Goal: Task Accomplishment & Management: Use online tool/utility

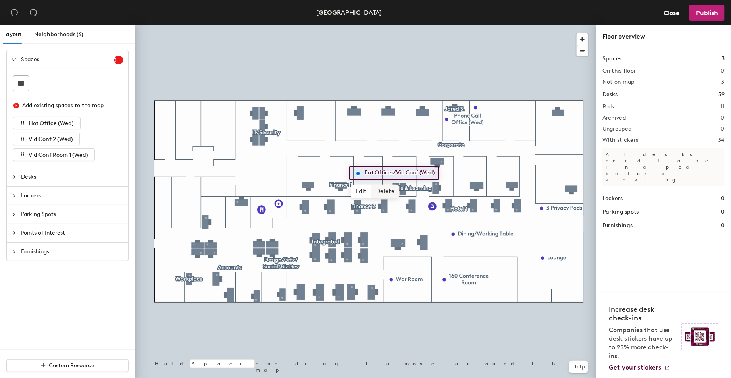
click at [384, 190] on span "Delete" at bounding box center [385, 190] width 28 height 13
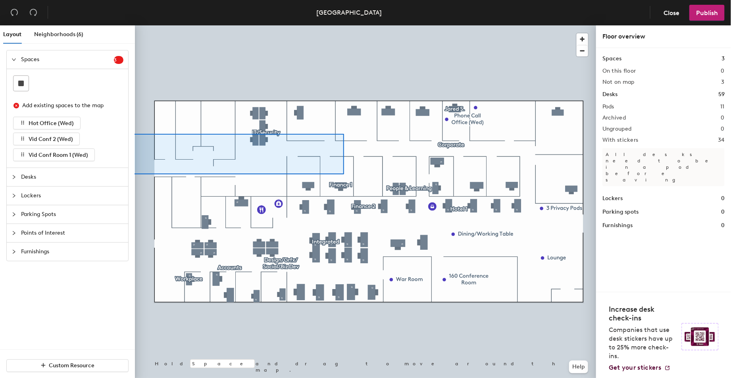
click at [14, 175] on icon "collapsed" at bounding box center [14, 177] width 5 height 5
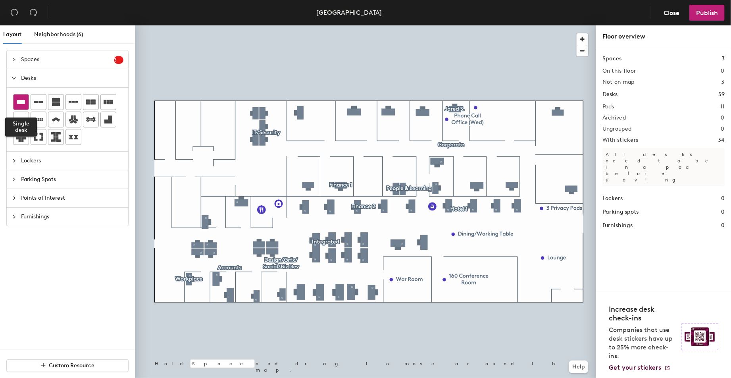
click at [20, 100] on icon at bounding box center [21, 102] width 8 height 4
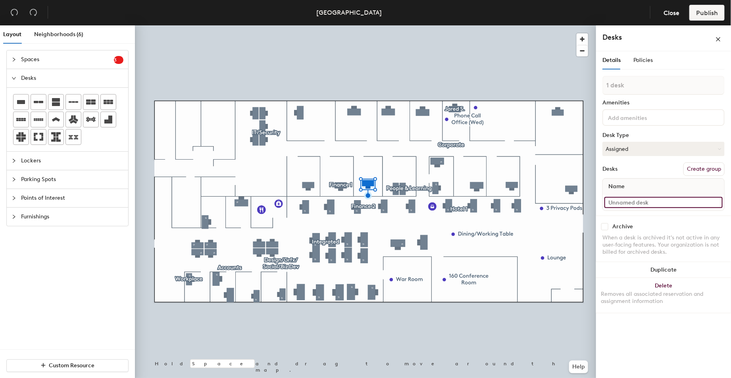
click at [643, 199] on input at bounding box center [663, 202] width 118 height 11
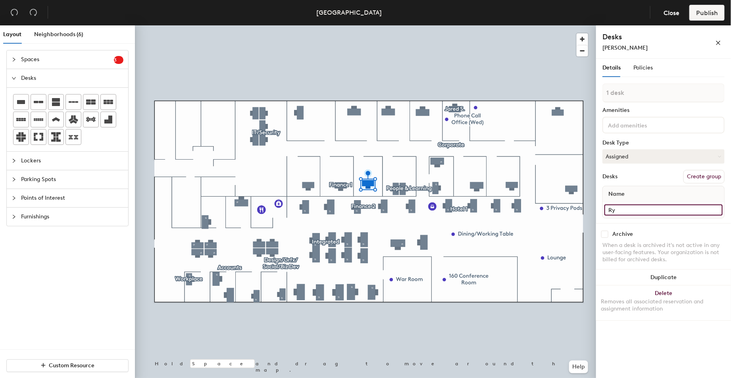
type input "R"
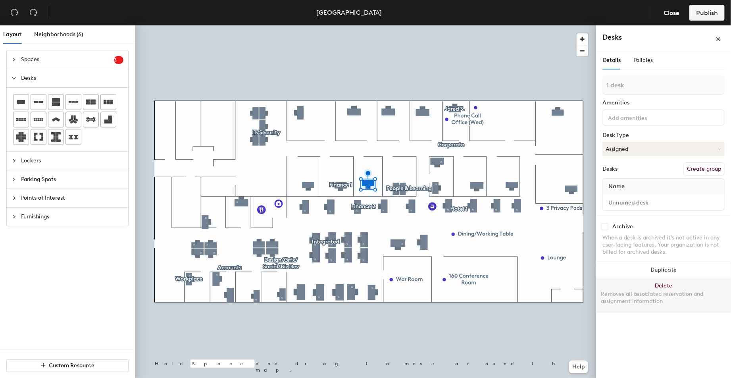
click at [671, 302] on div "Removes all associated reservation and assignment information" at bounding box center [663, 297] width 125 height 14
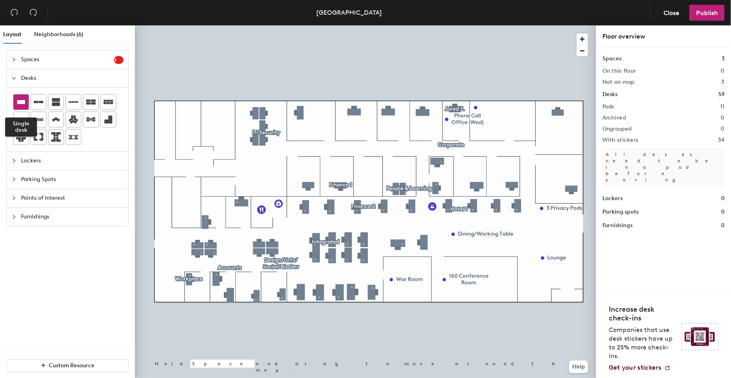
click at [21, 106] on icon at bounding box center [21, 102] width 10 height 10
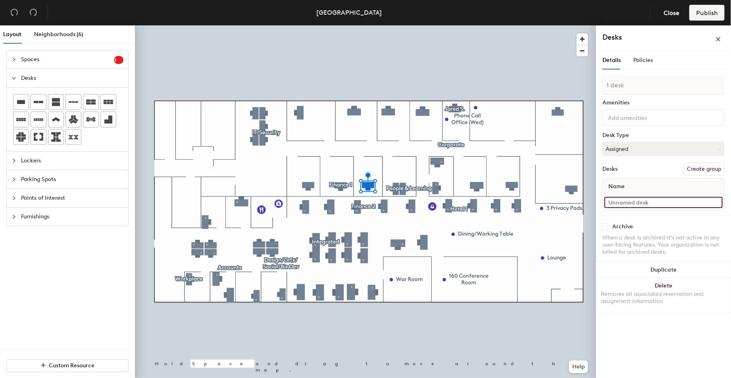
click at [628, 197] on input at bounding box center [663, 202] width 118 height 11
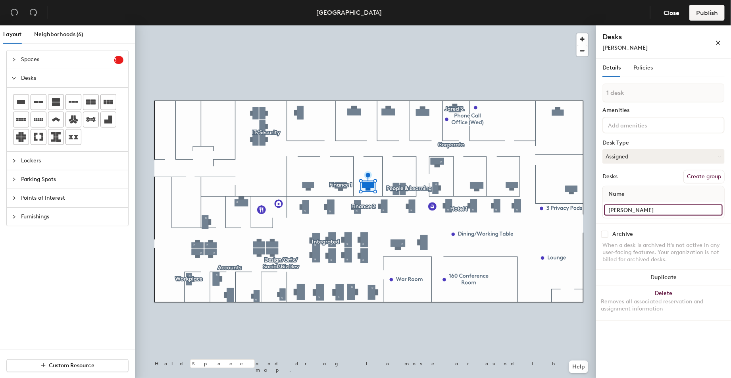
type input "Ryan Bucci"
click at [702, 231] on div "Archive" at bounding box center [663, 234] width 122 height 7
click at [648, 339] on div "Details Policies 1 desk Amenities Desk Type Assigned Desks Create group Name Ry…" at bounding box center [663, 220] width 135 height 322
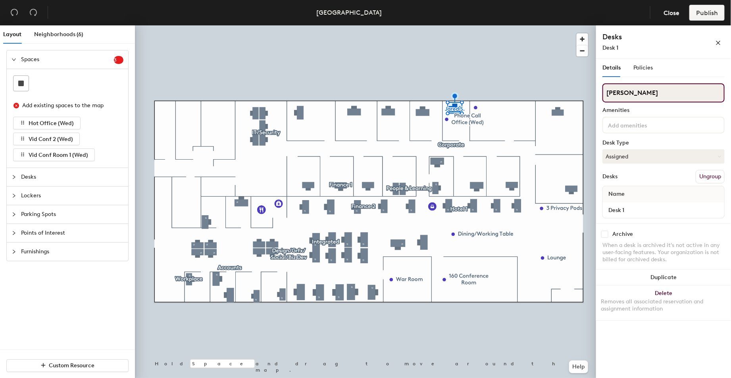
click at [593, 92] on div "Layout Neighborhoods (6) Spaces 3 Add existing spaces to the map Hot Office (We…" at bounding box center [365, 203] width 731 height 356
type input "[PERSON_NAME]"
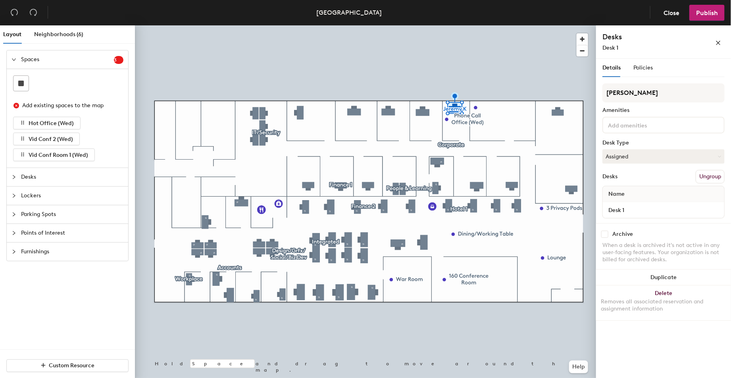
click at [642, 202] on div "Desk 1" at bounding box center [663, 210] width 121 height 16
click at [636, 206] on input "Desk 1" at bounding box center [663, 209] width 118 height 11
type input "[PERSON_NAME]"
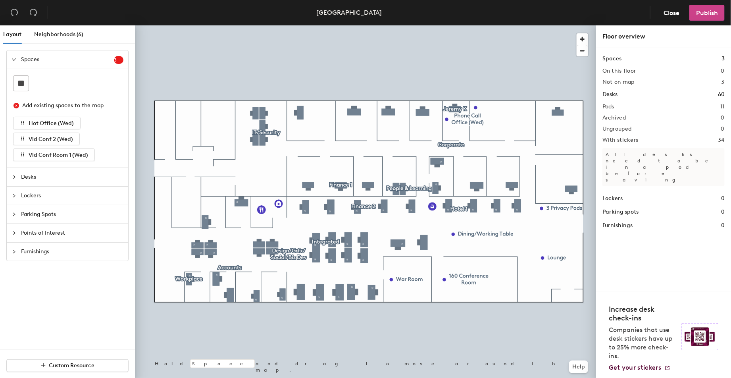
click at [709, 16] on span "Publish" at bounding box center [707, 13] width 22 height 8
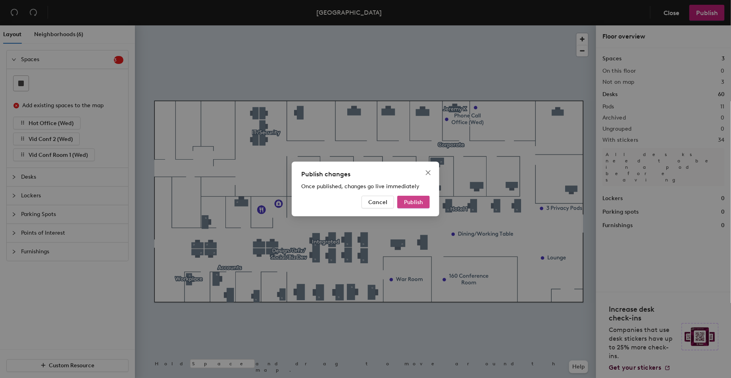
click at [415, 198] on button "Publish" at bounding box center [413, 202] width 33 height 13
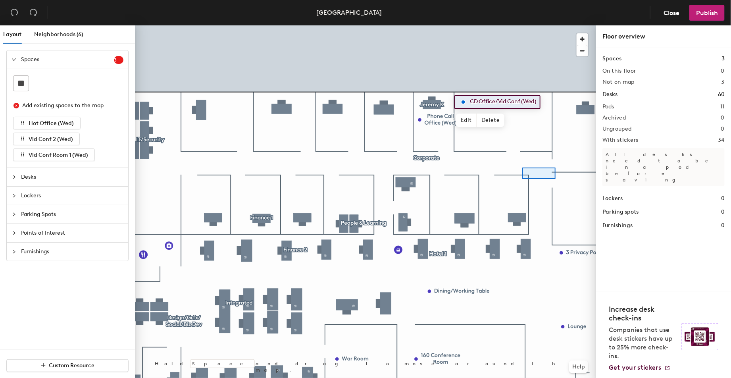
click at [522, 25] on div at bounding box center [365, 25] width 461 height 0
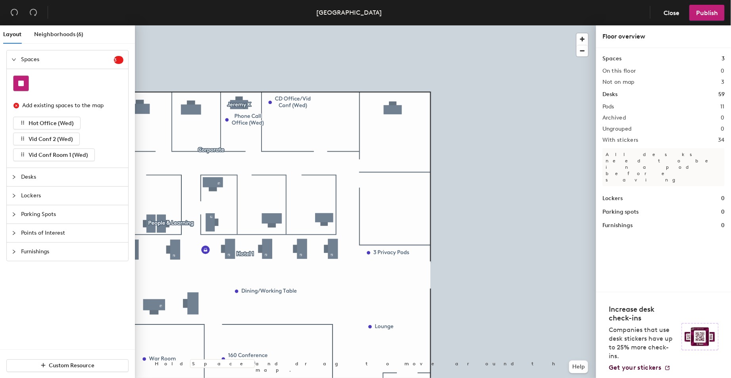
click at [21, 83] on rect at bounding box center [21, 84] width 6 height 6
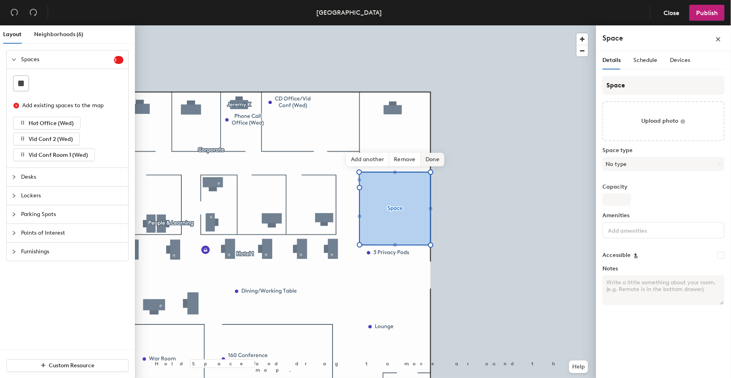
click at [431, 155] on span "Done" at bounding box center [432, 159] width 23 height 13
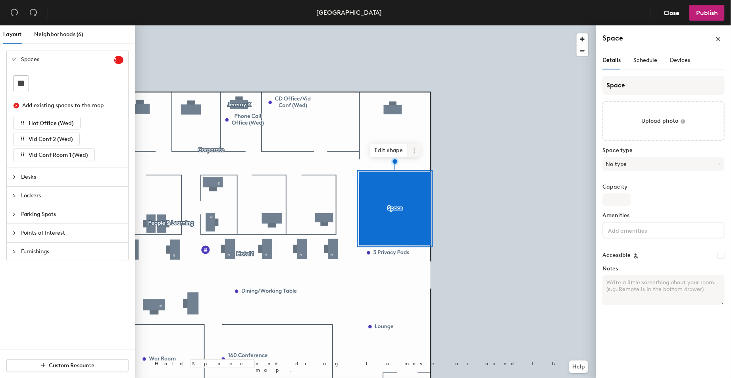
click at [414, 150] on icon at bounding box center [414, 151] width 6 height 6
click at [390, 151] on span "Edit shape" at bounding box center [389, 150] width 38 height 13
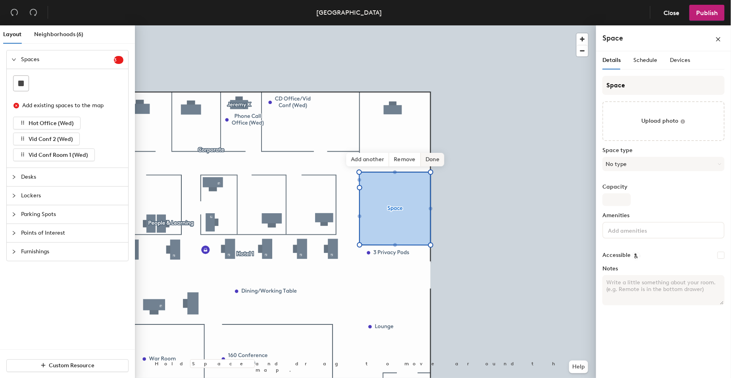
click at [430, 160] on span "Done" at bounding box center [432, 159] width 23 height 13
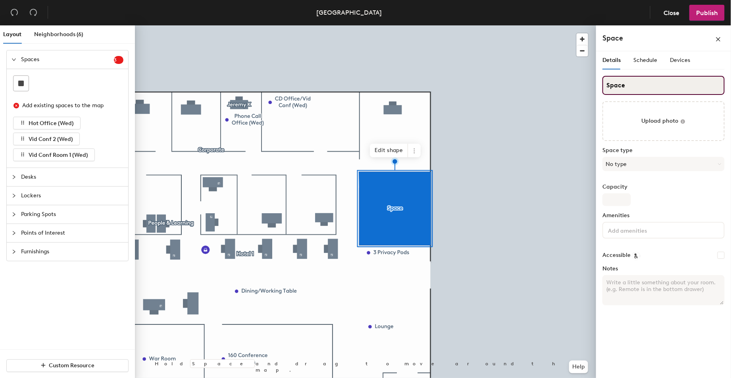
click at [637, 87] on input "Space" at bounding box center [663, 85] width 122 height 19
click at [577, 85] on div "Layout Neighborhoods (6) Spaces 3 Add existing spaces to the map Hot Office (We…" at bounding box center [365, 203] width 731 height 356
type input "Vid Conf 2"
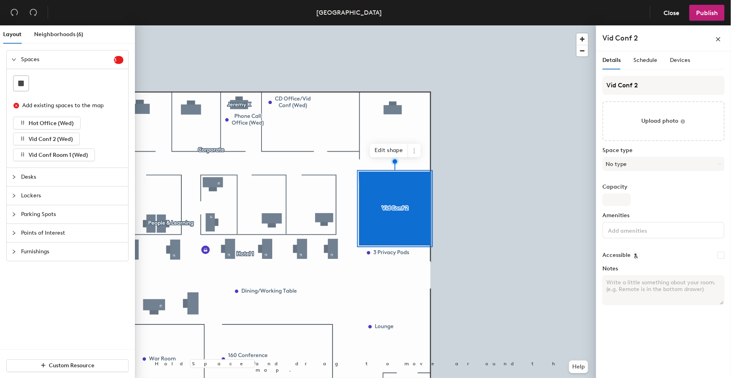
drag, startPoint x: 631, startPoint y: 86, endPoint x: 597, endPoint y: 86, distance: 34.5
click at [488, 25] on div at bounding box center [365, 25] width 461 height 0
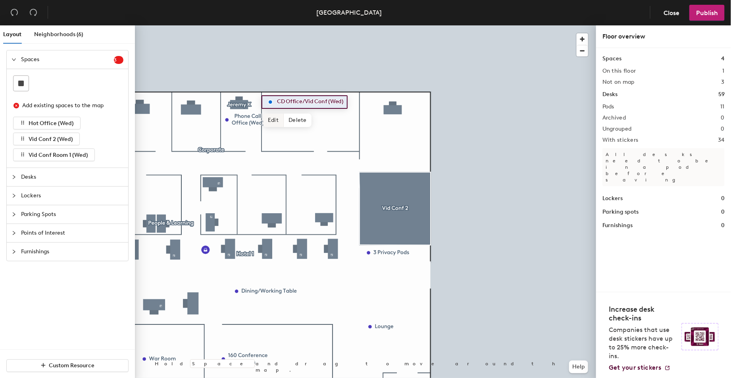
click at [274, 119] on span "Edit" at bounding box center [273, 119] width 21 height 13
click at [300, 102] on input "CD Office/Vid Conf (Wed)" at bounding box center [318, 101] width 86 height 11
click at [239, 100] on div "CD Office/Vid Conf (Wed) Done Hold Space and drag to move around the map. Help" at bounding box center [365, 203] width 461 height 356
type input "Vid Conf 1"
click at [382, 194] on div at bounding box center [388, 198] width 12 height 8
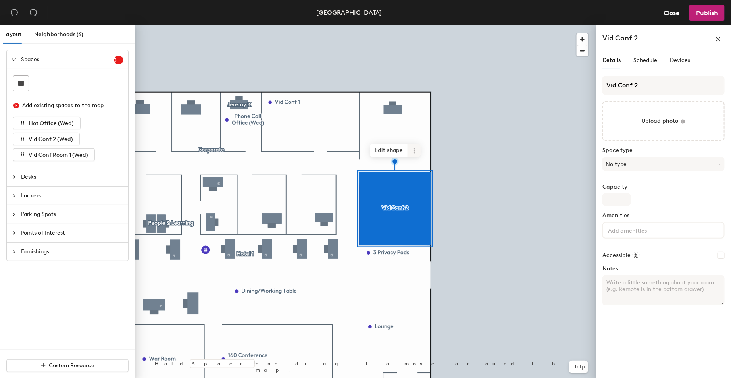
click at [415, 152] on icon at bounding box center [414, 151] width 6 height 6
click at [429, 196] on span "Delete" at bounding box center [442, 195] width 71 height 13
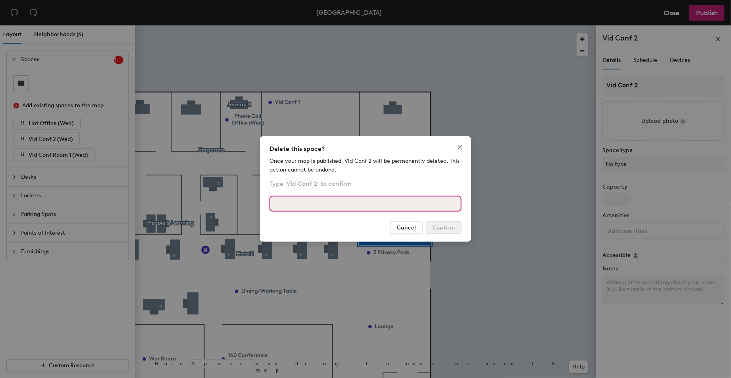
click at [375, 208] on input at bounding box center [365, 204] width 192 height 16
type input "Vid Conf 2"
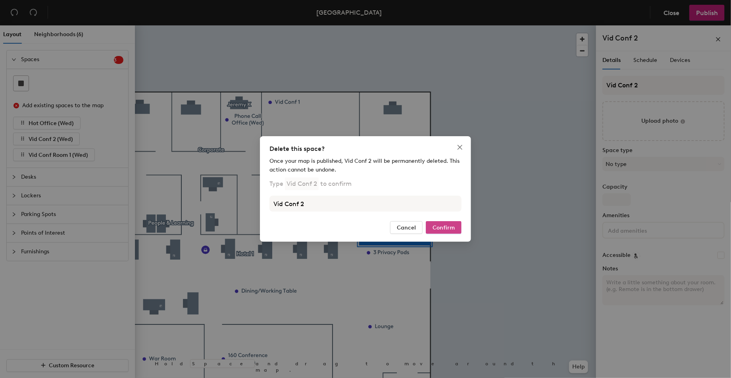
click at [450, 225] on span "Confirm" at bounding box center [443, 227] width 22 height 7
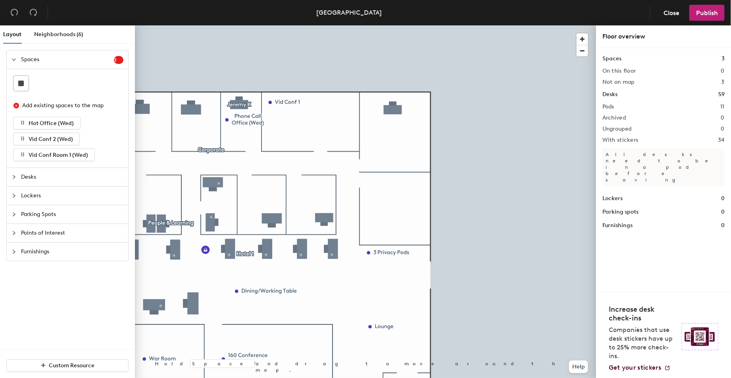
click at [15, 231] on icon "collapsed" at bounding box center [14, 233] width 5 height 5
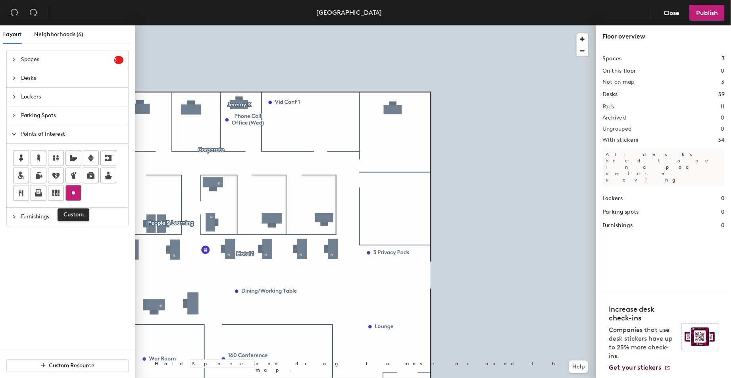
click at [76, 195] on icon at bounding box center [74, 193] width 10 height 10
type input "Vid Conf 2"
click at [479, 25] on div at bounding box center [365, 25] width 461 height 0
click at [701, 12] on span "Publish" at bounding box center [707, 13] width 22 height 8
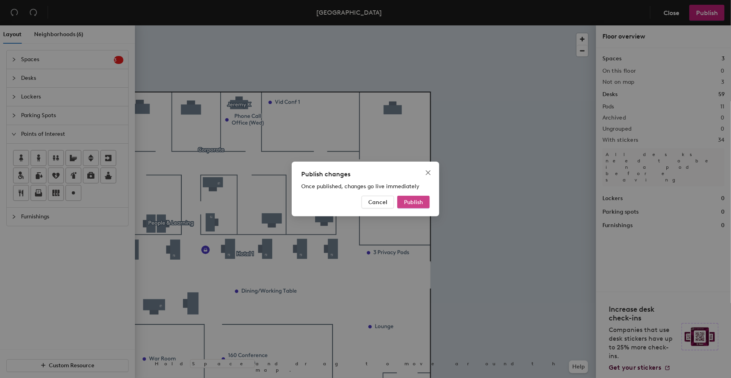
click at [421, 198] on button "Publish" at bounding box center [413, 202] width 33 height 13
